Goal: Transaction & Acquisition: Book appointment/travel/reservation

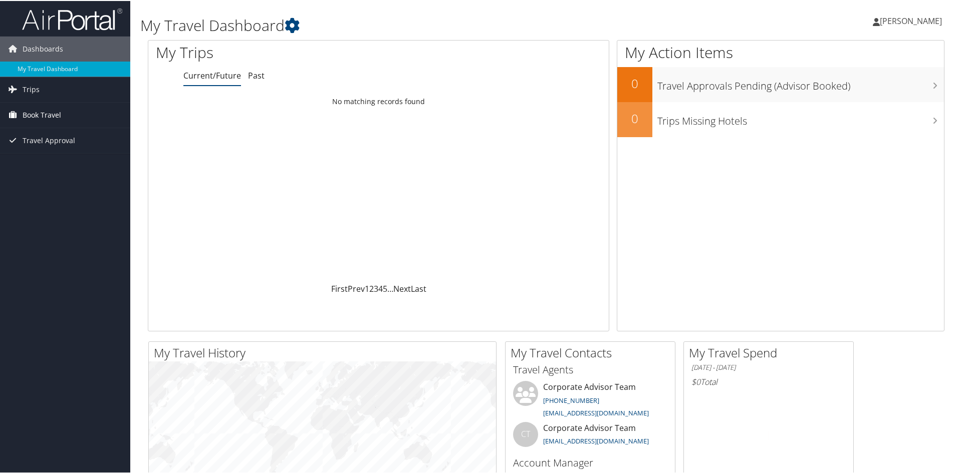
click at [57, 113] on span "Book Travel" at bounding box center [42, 114] width 39 height 25
click at [56, 118] on span "Book Travel" at bounding box center [42, 114] width 39 height 25
click at [78, 166] on link "Book/Manage Online Trips" at bounding box center [65, 164] width 130 height 15
